Goal: Find specific page/section: Find specific page/section

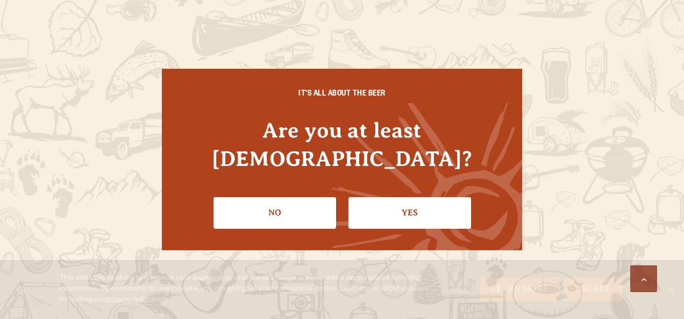
scroll to position [1034, 0]
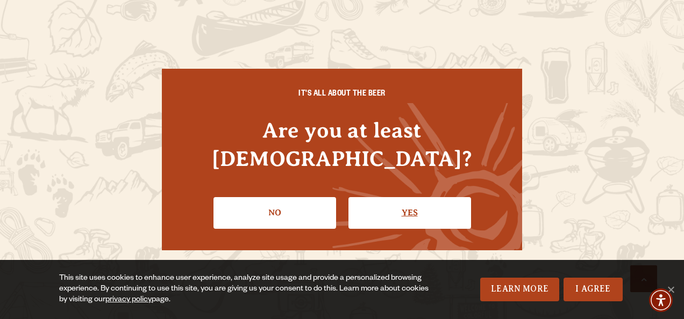
click at [415, 202] on link "Yes" at bounding box center [409, 212] width 123 height 31
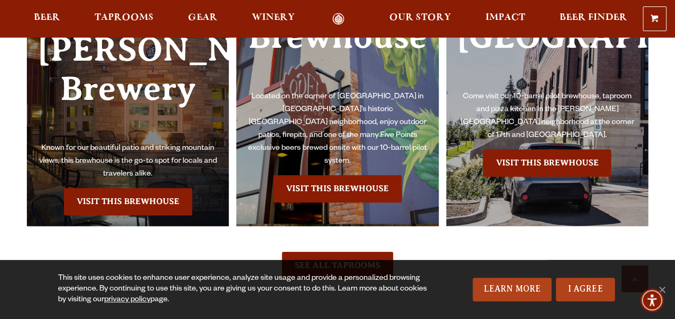
scroll to position [2319, 0]
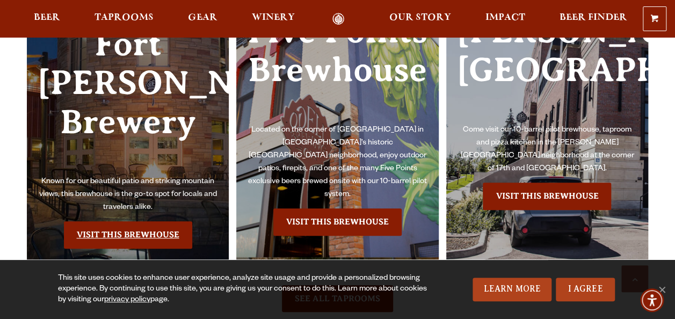
click at [132, 221] on link "Visit this Brewhouse" at bounding box center [128, 234] width 128 height 27
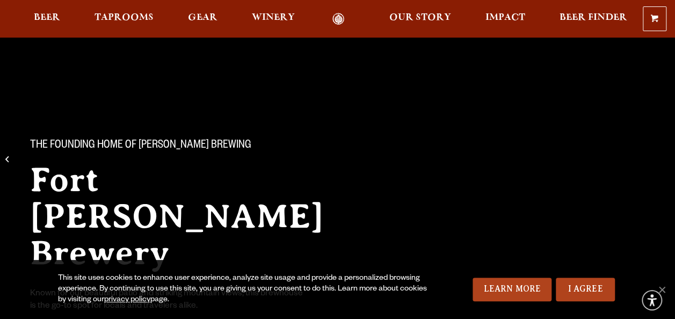
scroll to position [100, 0]
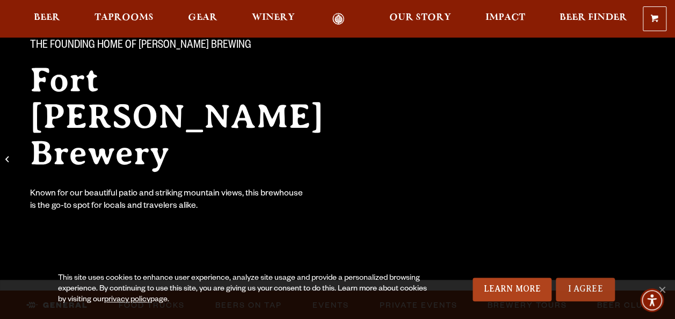
click at [580, 293] on link "I Agree" at bounding box center [585, 290] width 59 height 24
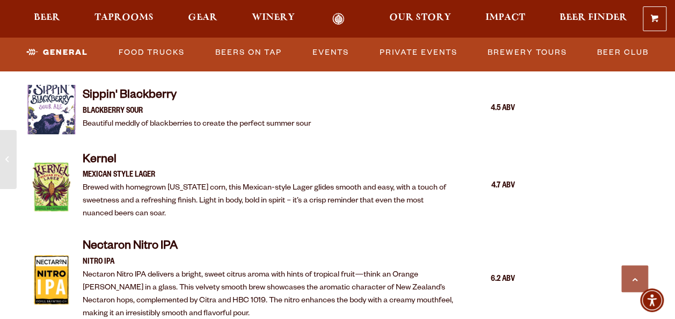
scroll to position [2425, 0]
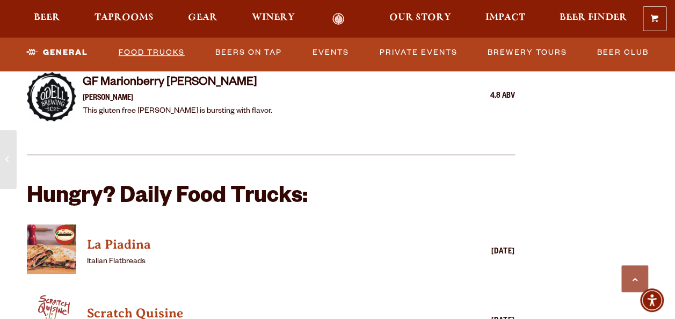
click at [162, 51] on link "Food Trucks" at bounding box center [151, 52] width 75 height 25
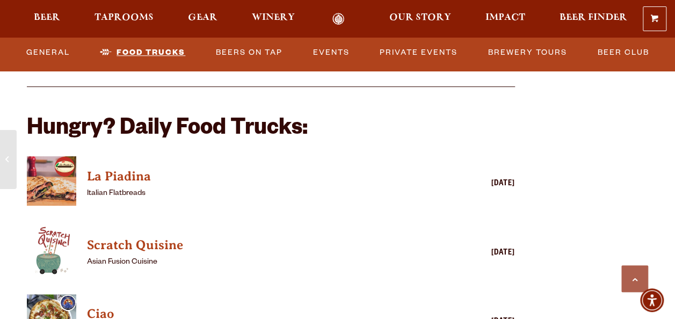
scroll to position [2800, 0]
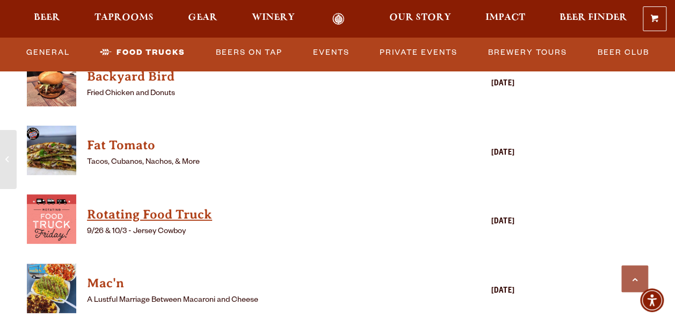
click at [133, 210] on h4 "Rotating Food Truck" at bounding box center [255, 214] width 337 height 17
